Goal: Information Seeking & Learning: Learn about a topic

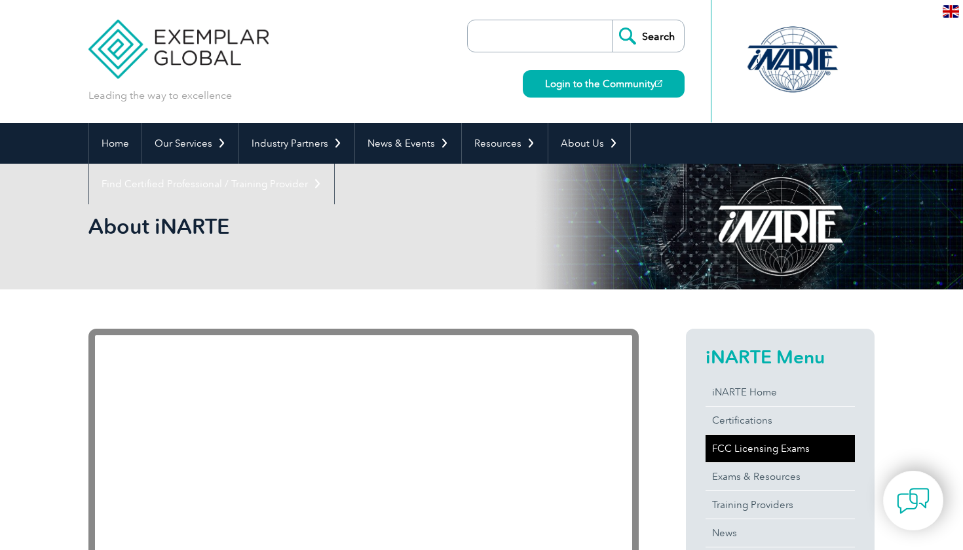
click at [740, 443] on link "FCC Licensing Exams" at bounding box center [780, 449] width 149 height 28
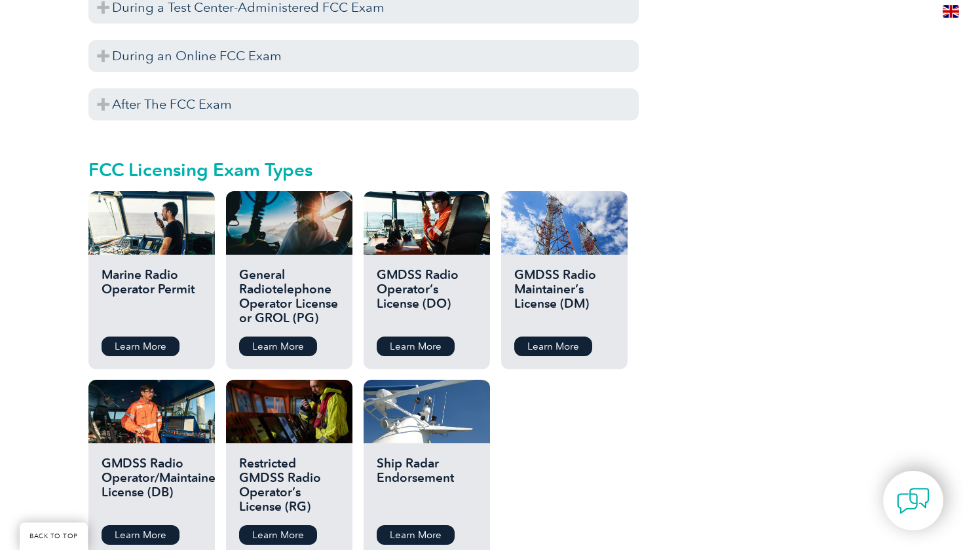
scroll to position [1383, 0]
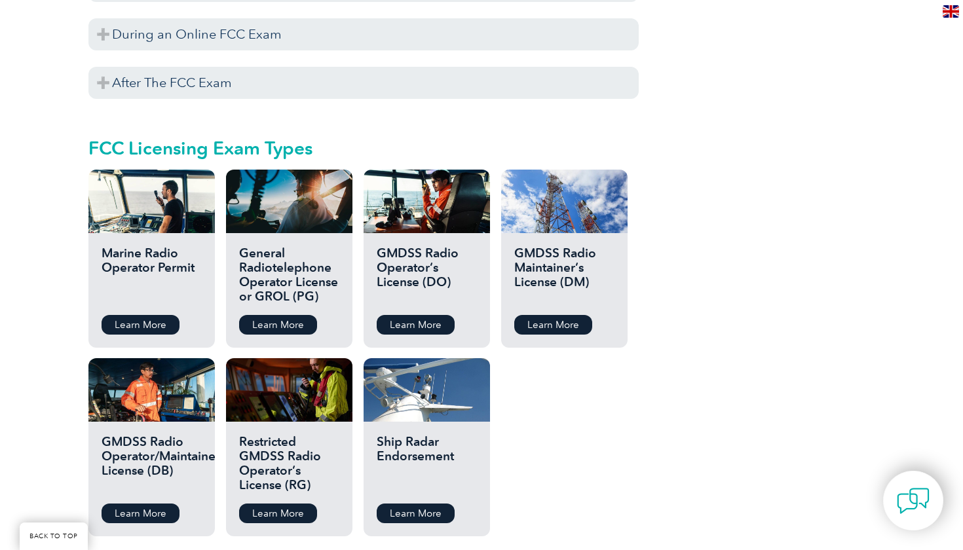
click at [297, 246] on h2 "General Radiotelephone Operator License or GROL (PG)" at bounding box center [289, 275] width 100 height 59
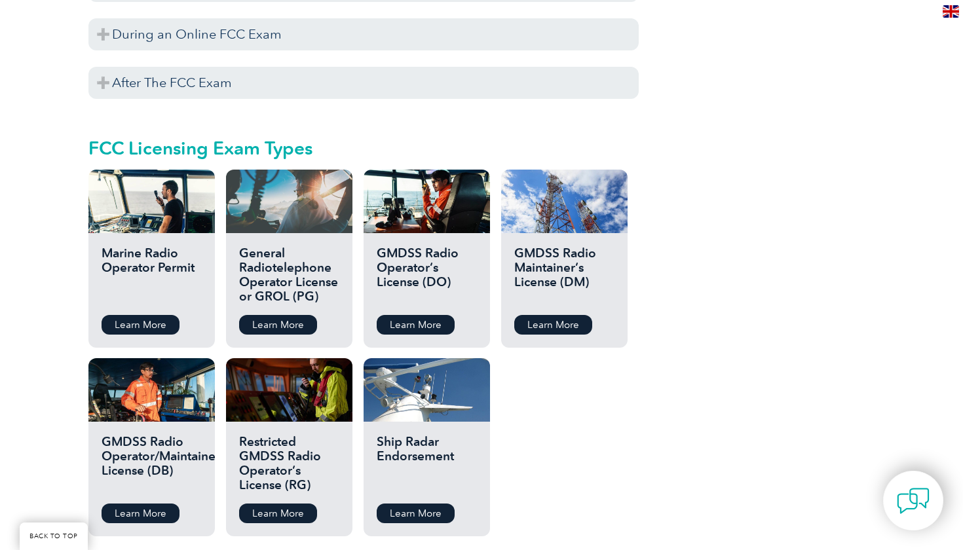
click at [326, 193] on div at bounding box center [289, 202] width 126 height 64
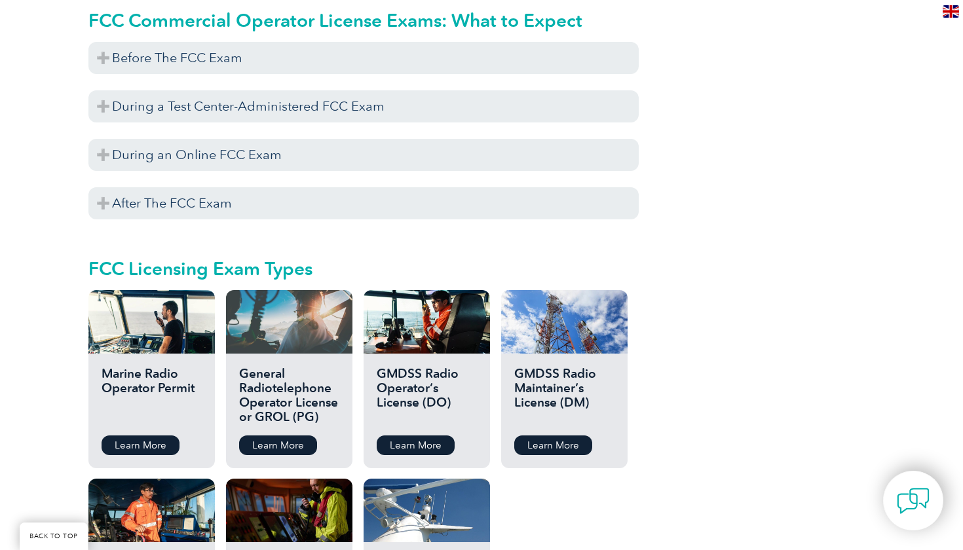
scroll to position [1296, 0]
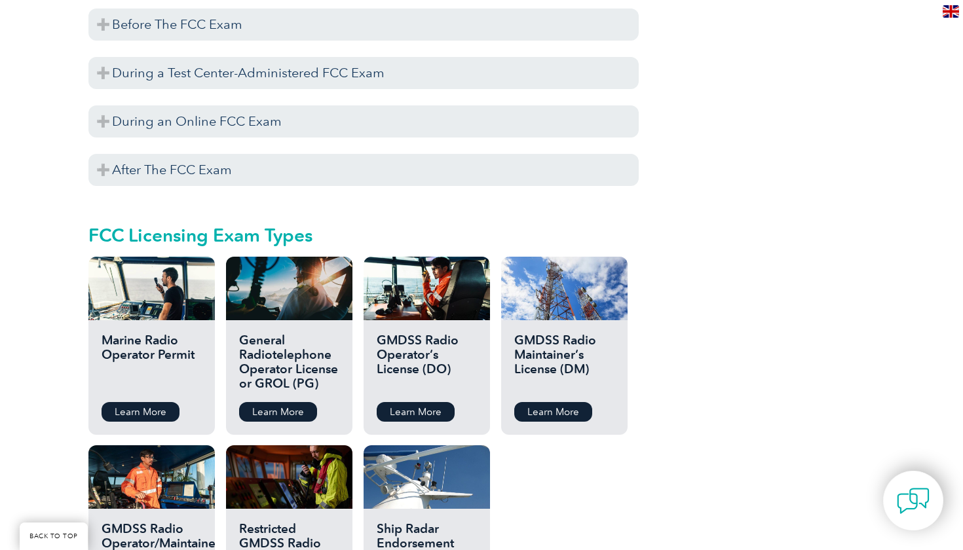
click at [345, 343] on div "General Radiotelephone Operator License or GROL (PG) Learn More" at bounding box center [289, 377] width 126 height 115
click at [329, 334] on h2 "General Radiotelephone Operator License or GROL (PG)" at bounding box center [289, 363] width 100 height 59
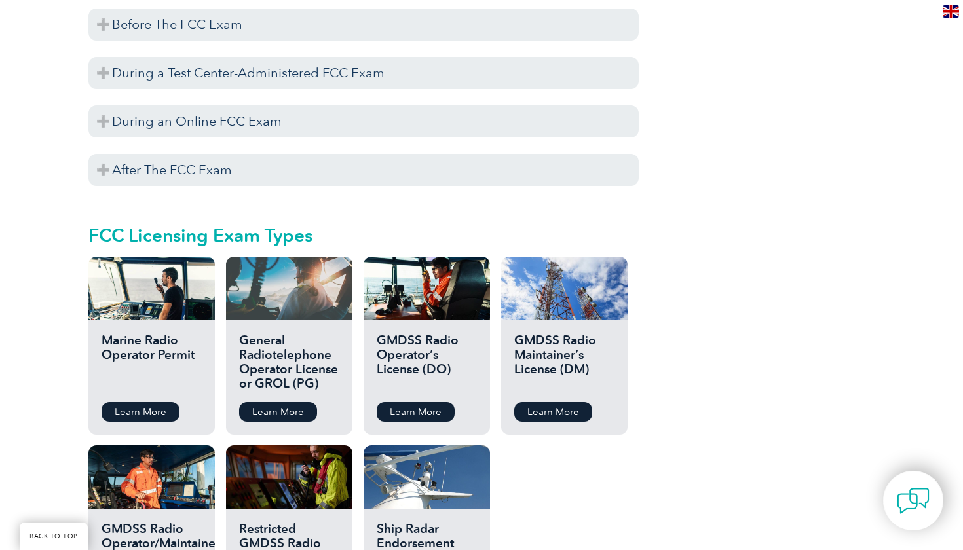
click at [327, 277] on div at bounding box center [289, 289] width 126 height 64
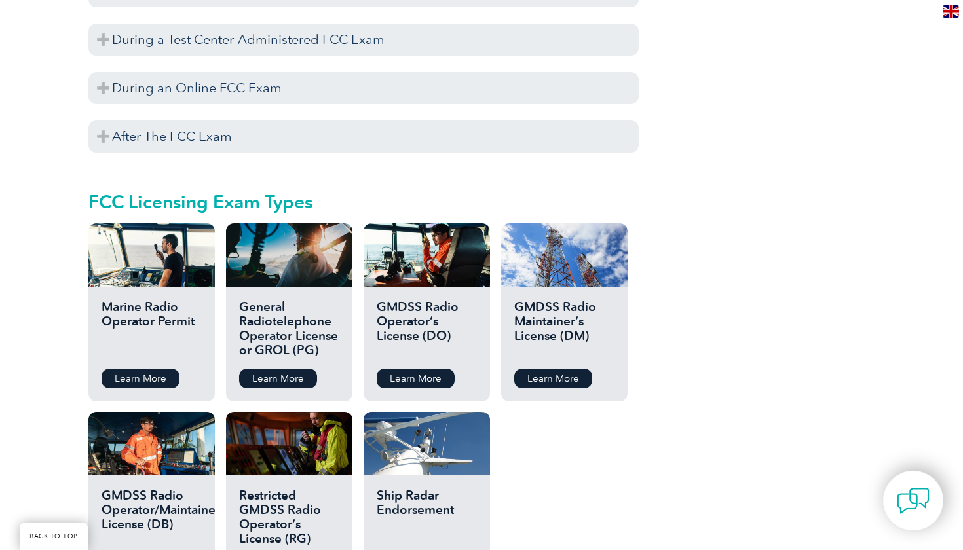
scroll to position [1412, 0]
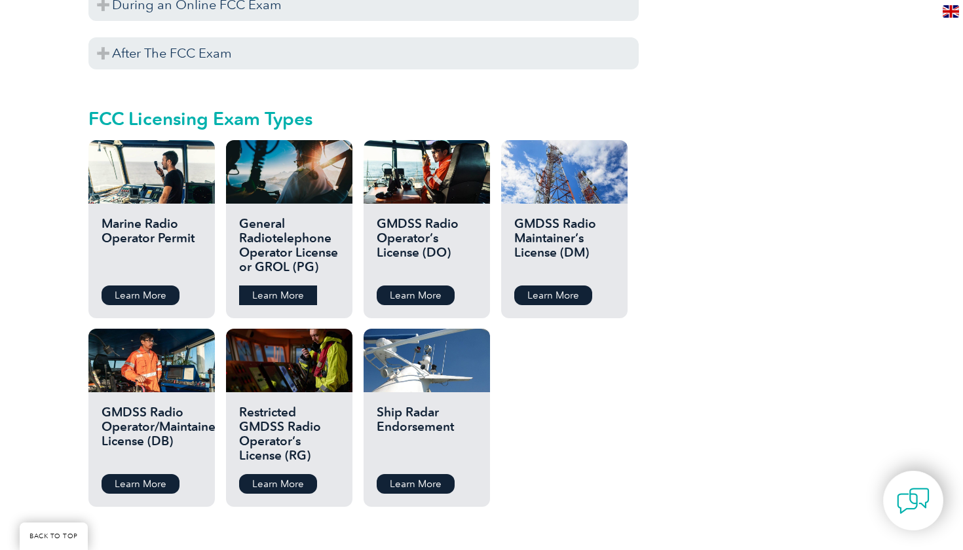
click at [297, 289] on link "Learn More" at bounding box center [278, 296] width 78 height 20
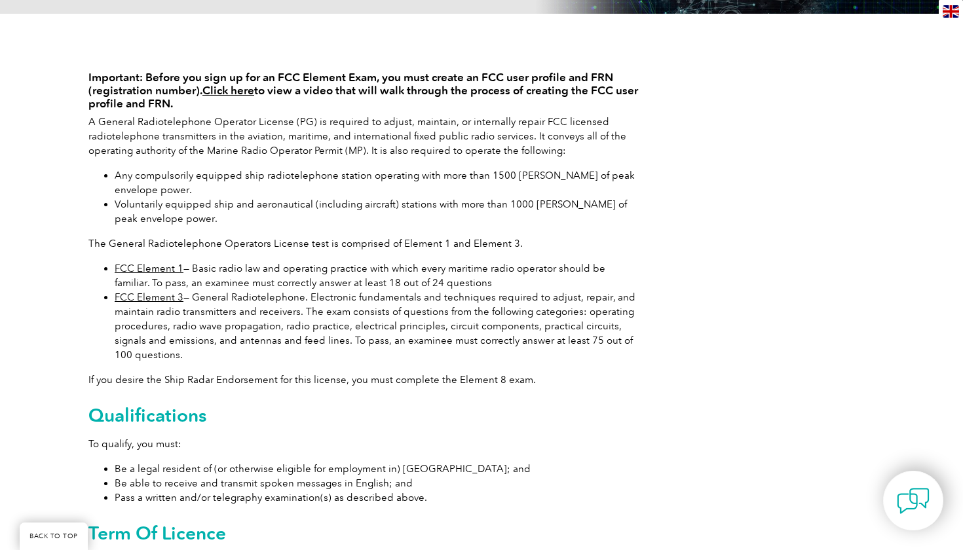
scroll to position [293, 0]
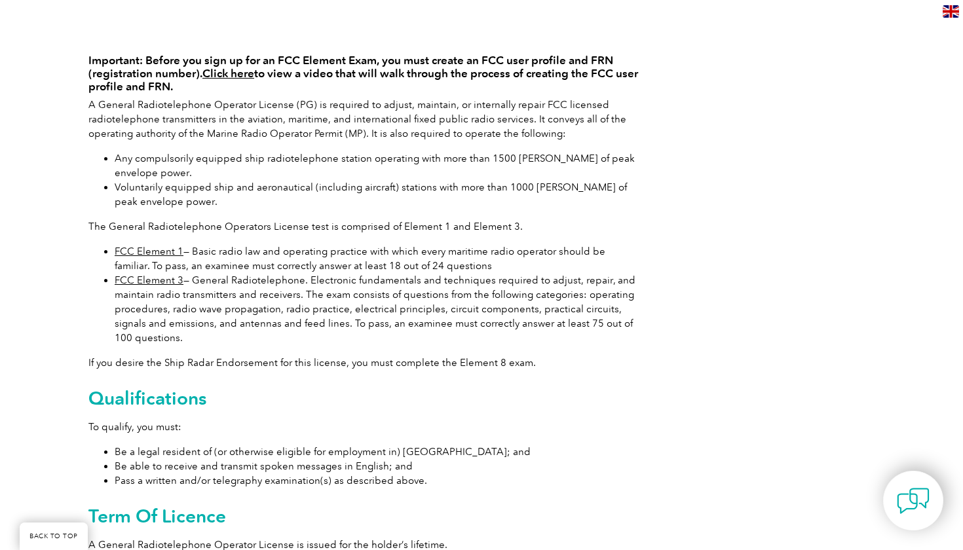
click at [360, 238] on div "Important: Before you sign up for an FCC Element Exam, you must create an FCC u…" at bounding box center [363, 299] width 550 height 527
click at [577, 5] on div "Important: Before you sign up for an FCC Element Exam, you must create an FCC u…" at bounding box center [481, 303] width 786 height 612
click at [573, 1] on div "Important: Before you sign up for an FCC Element Exam, you must create an FCC u…" at bounding box center [481, 303] width 786 height 612
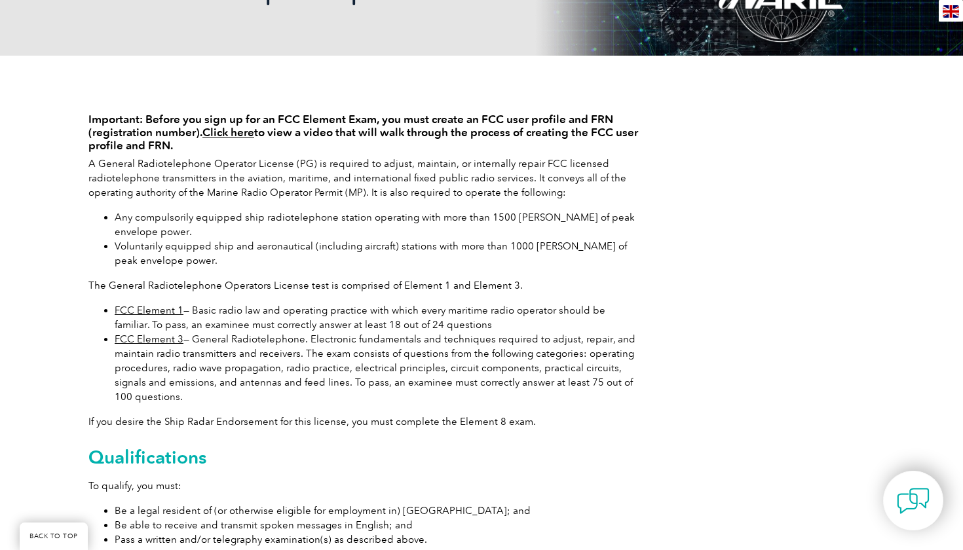
scroll to position [237, 0]
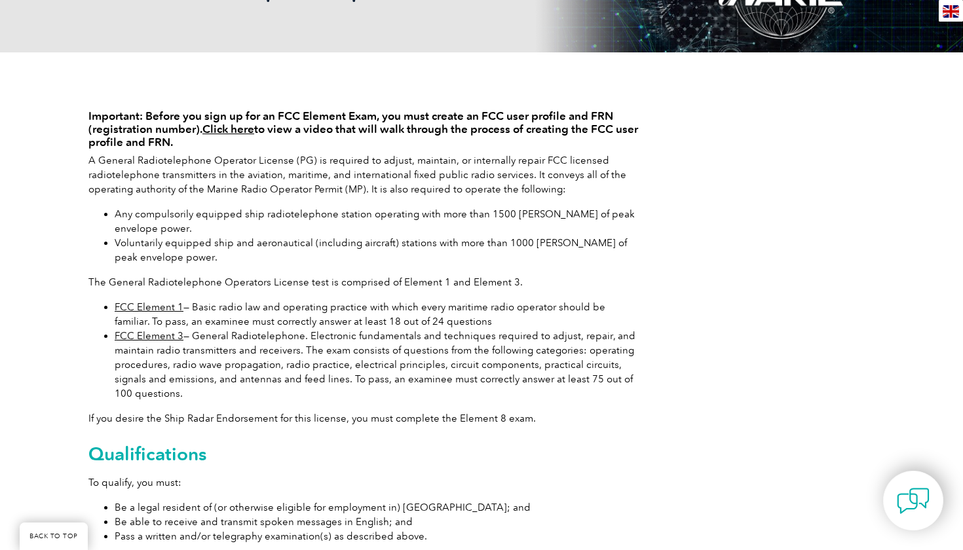
click at [130, 306] on link "FCC Element 1" at bounding box center [149, 307] width 69 height 12
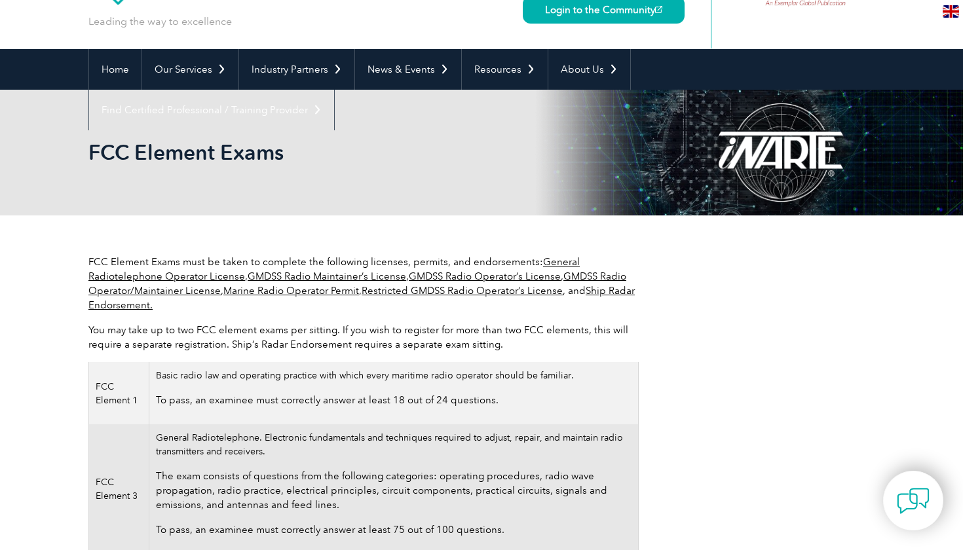
scroll to position [86, 0]
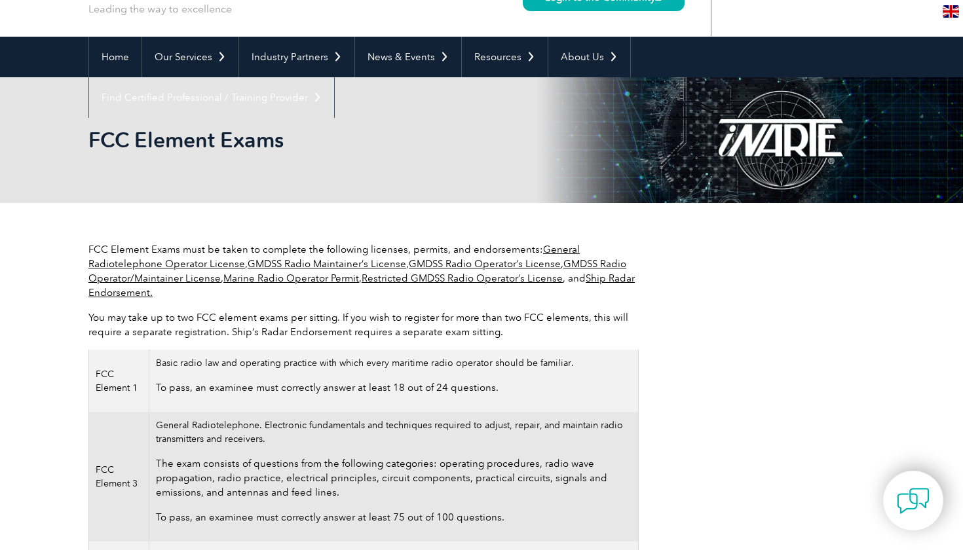
click at [101, 373] on td "FCC Element 1" at bounding box center [119, 381] width 60 height 62
click at [117, 372] on td "FCC Element 1" at bounding box center [119, 381] width 60 height 62
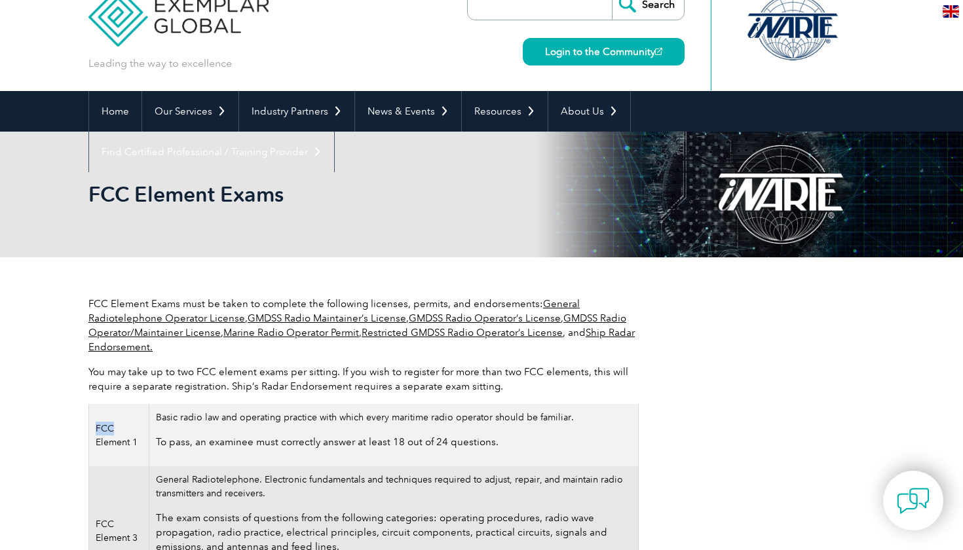
scroll to position [19, 0]
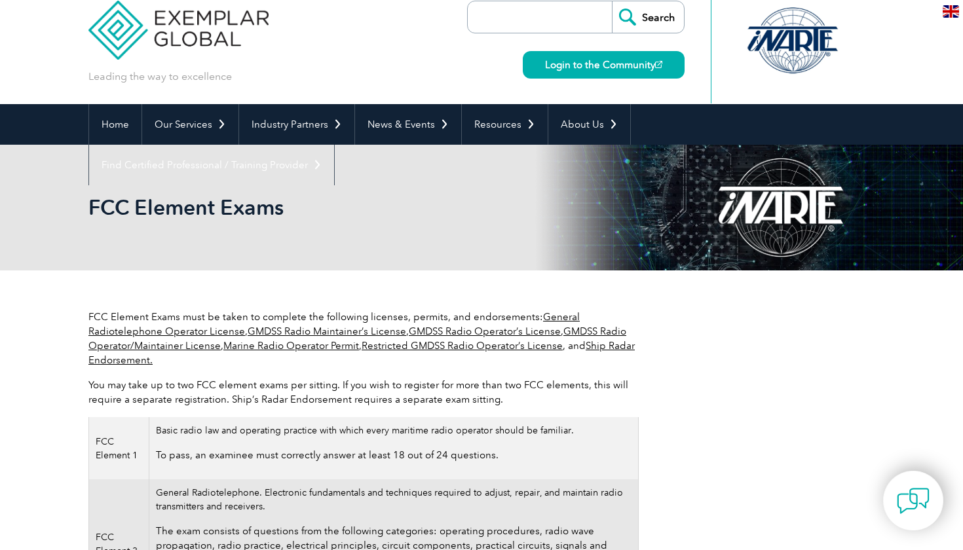
click at [501, 20] on input "search" at bounding box center [543, 16] width 138 height 31
type input "FCC Element 1"
click at [648, 17] on input "Search" at bounding box center [648, 16] width 72 height 31
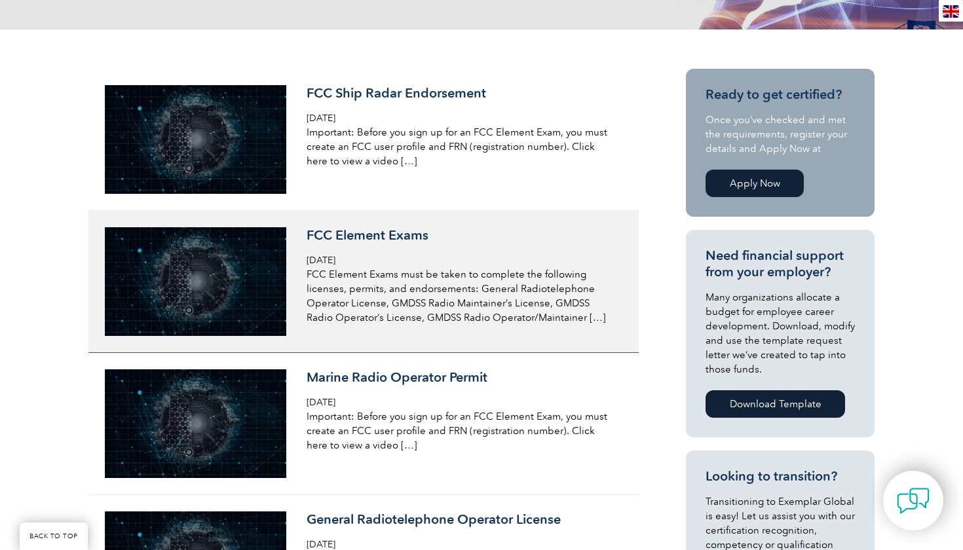
scroll to position [303, 0]
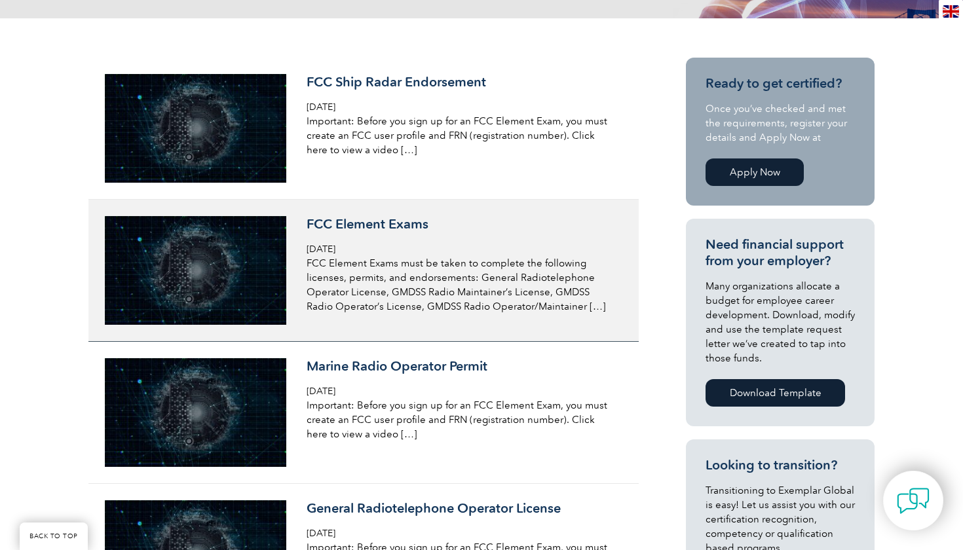
click at [311, 224] on h3 "FCC Element Exams" at bounding box center [462, 224] width 311 height 16
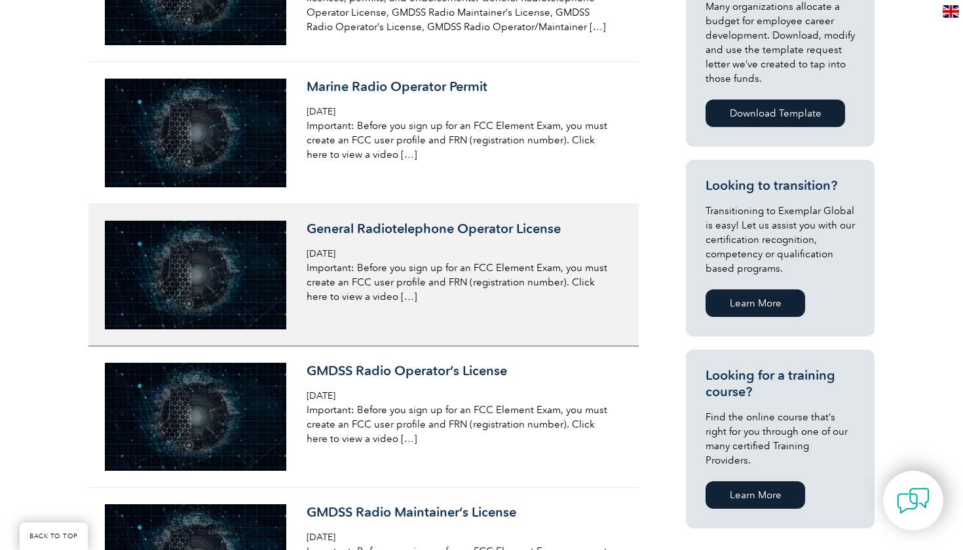
scroll to position [586, 0]
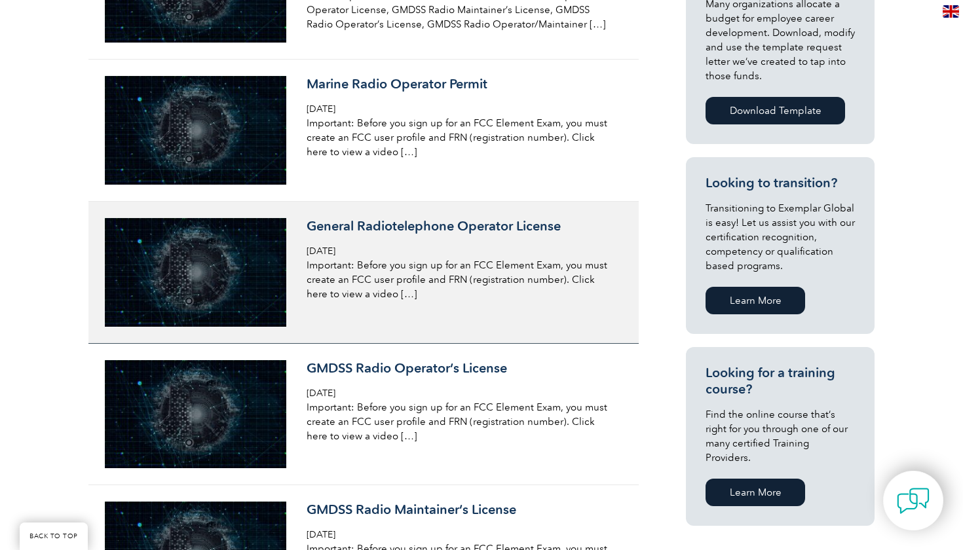
click at [379, 291] on p "Important: Before you sign up for an FCC Element Exam, you must create an FCC u…" at bounding box center [462, 279] width 311 height 43
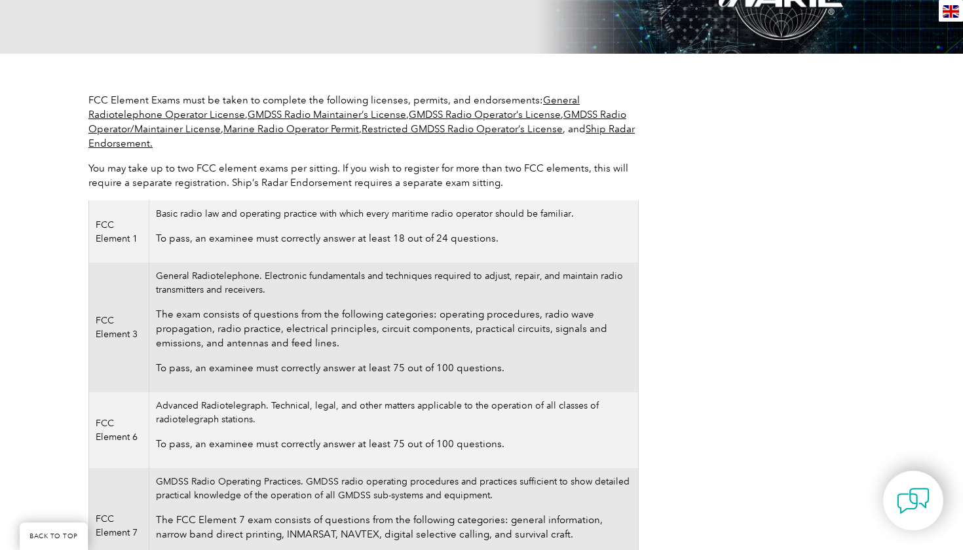
scroll to position [231, 0]
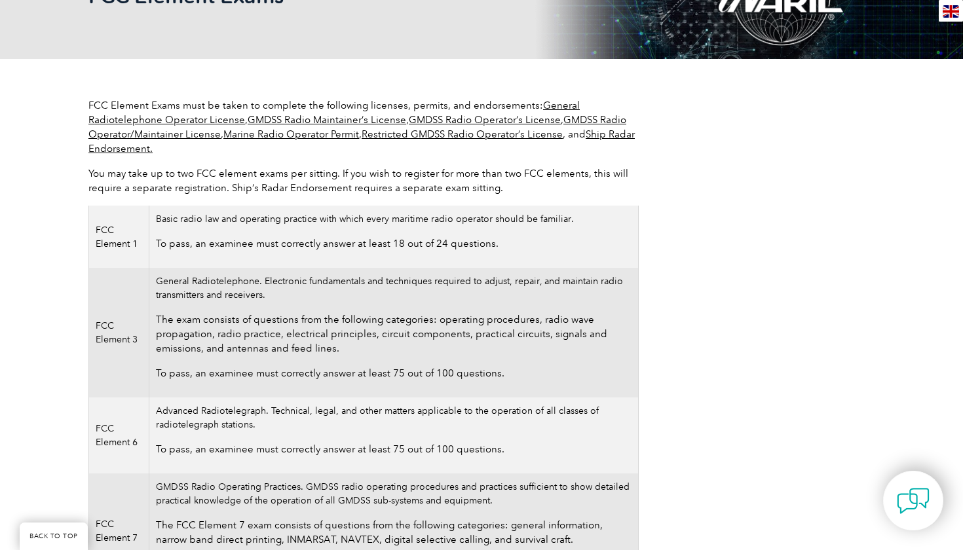
click at [93, 241] on td "FCC Element 1" at bounding box center [119, 237] width 60 height 62
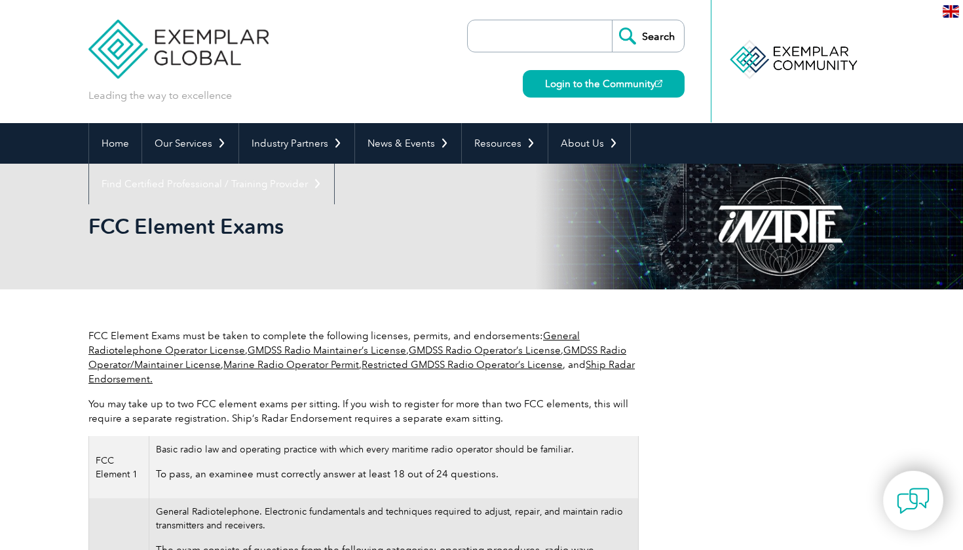
scroll to position [0, 0]
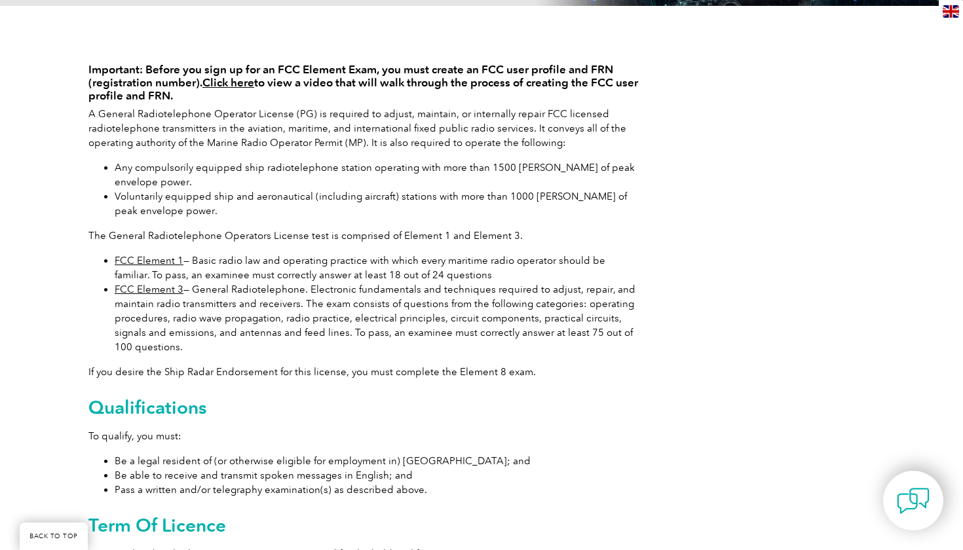
scroll to position [282, 0]
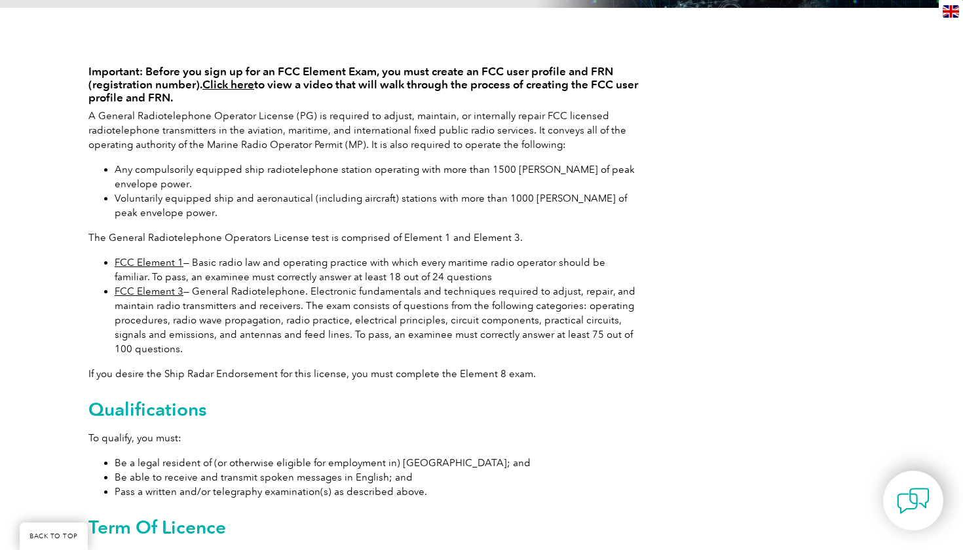
click at [237, 82] on link "Click here" at bounding box center [228, 84] width 52 height 13
